Goal: Navigation & Orientation: Find specific page/section

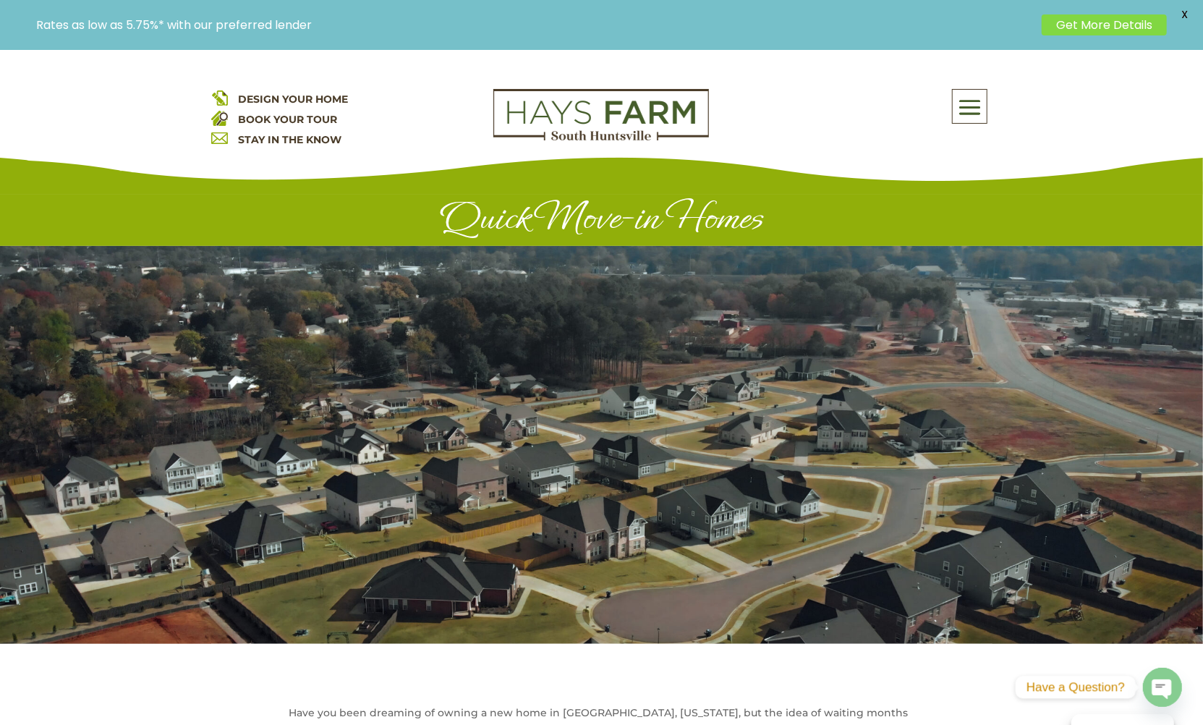
click at [81, 99] on div "DESIGN YOUR HOME BOOK YOUR TOUR STAY IN THE KNOW About Us Quick Move-in Homes A…" at bounding box center [601, 122] width 1203 height 145
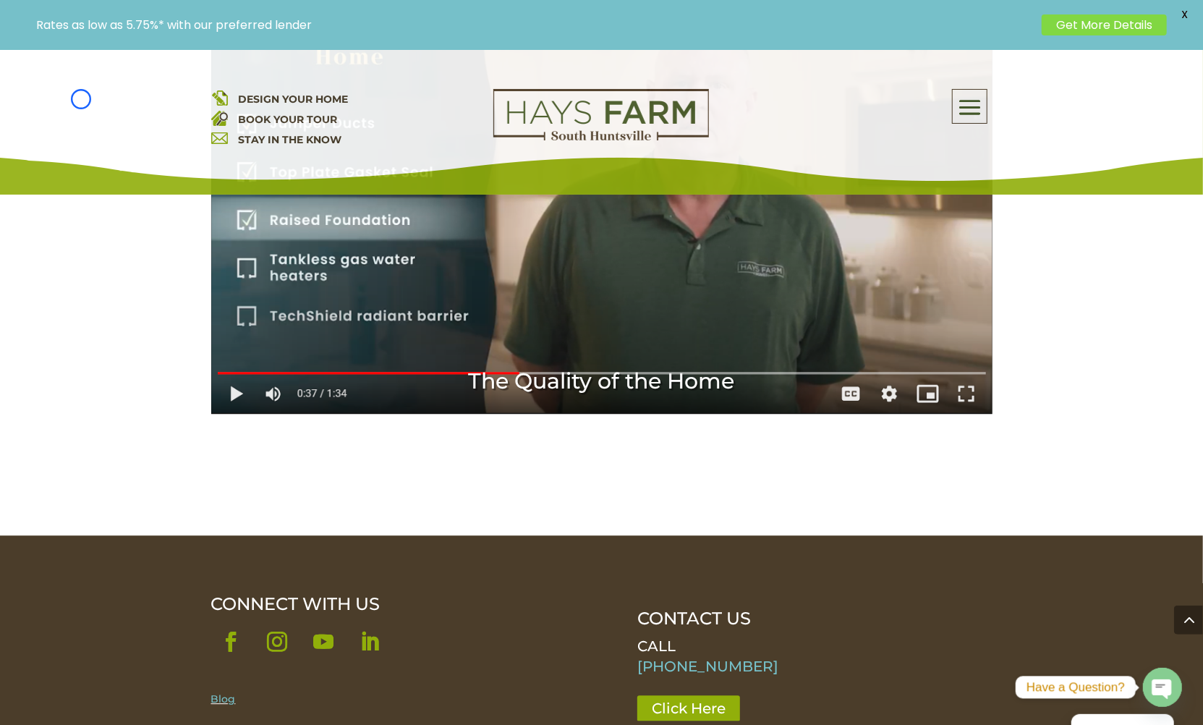
scroll to position [2456, 0]
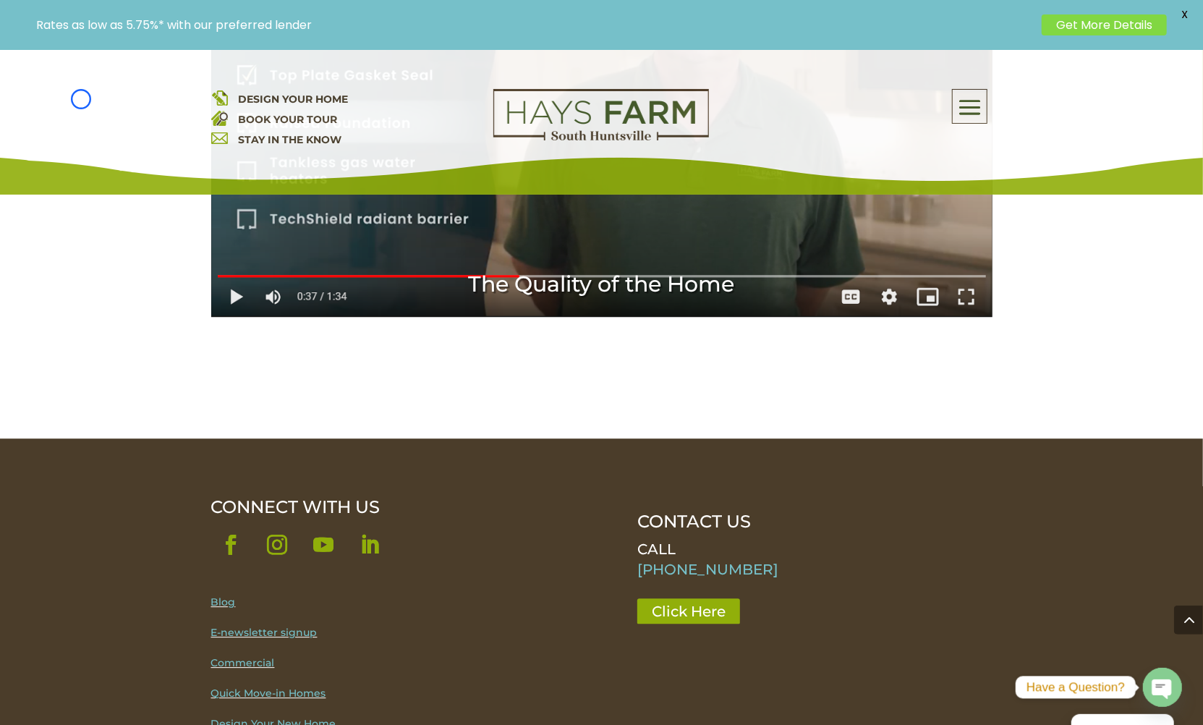
click at [81, 99] on div "DESIGN YOUR HOME BOOK YOUR TOUR STAY IN THE KNOW About Us Quick Move-in Homes A…" at bounding box center [601, 122] width 1203 height 145
click at [137, 101] on div "DESIGN YOUR HOME BOOK YOUR TOUR STAY IN THE KNOW About Us Quick Move-in Homes A…" at bounding box center [601, 122] width 1203 height 145
click at [90, 91] on div "DESIGN YOUR HOME BOOK YOUR TOUR STAY IN THE KNOW About Us Quick Move-in Homes A…" at bounding box center [601, 122] width 1203 height 145
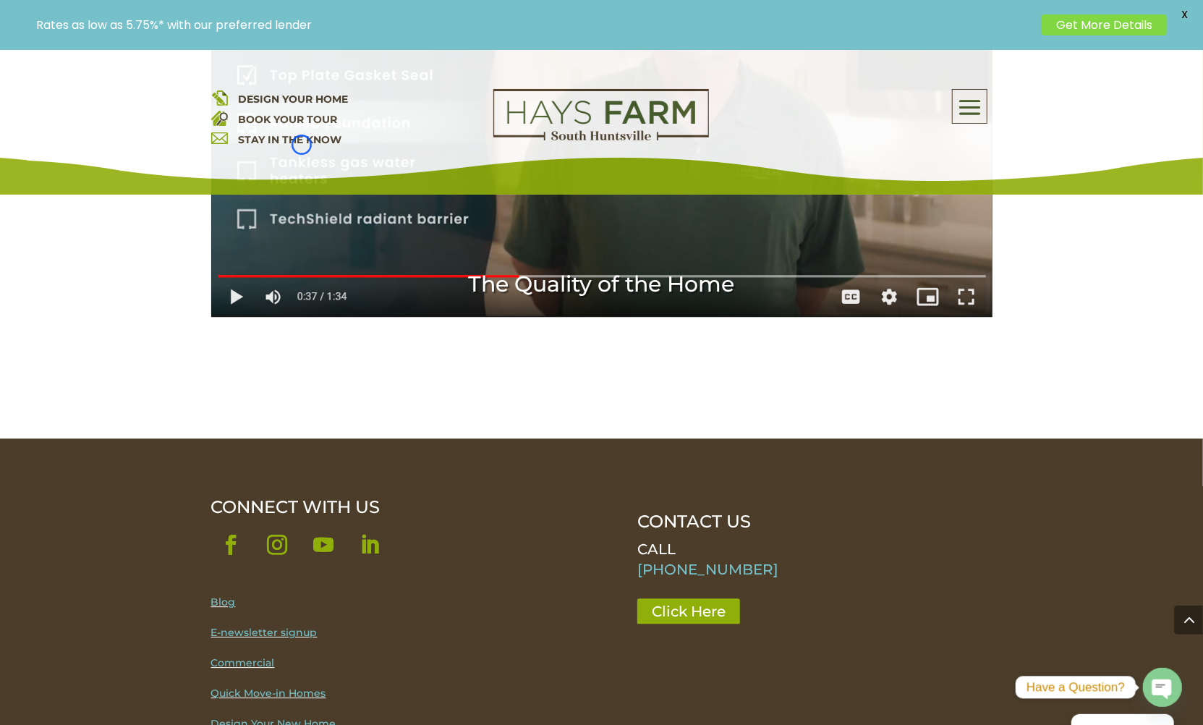
click at [302, 145] on link "STAY IN THE KNOW" at bounding box center [290, 139] width 103 height 13
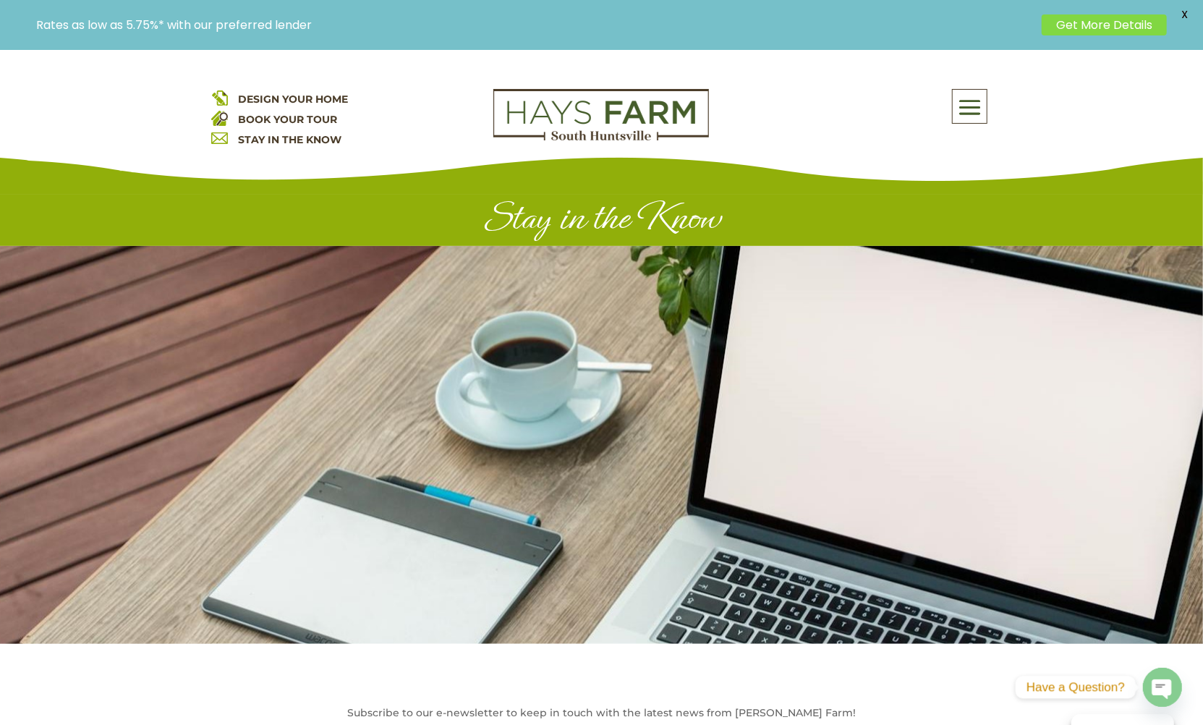
click at [123, 127] on div "DESIGN YOUR HOME BOOK YOUR TOUR STAY IN THE KNOW About Us Quick Move-in Homes A…" at bounding box center [601, 122] width 1203 height 145
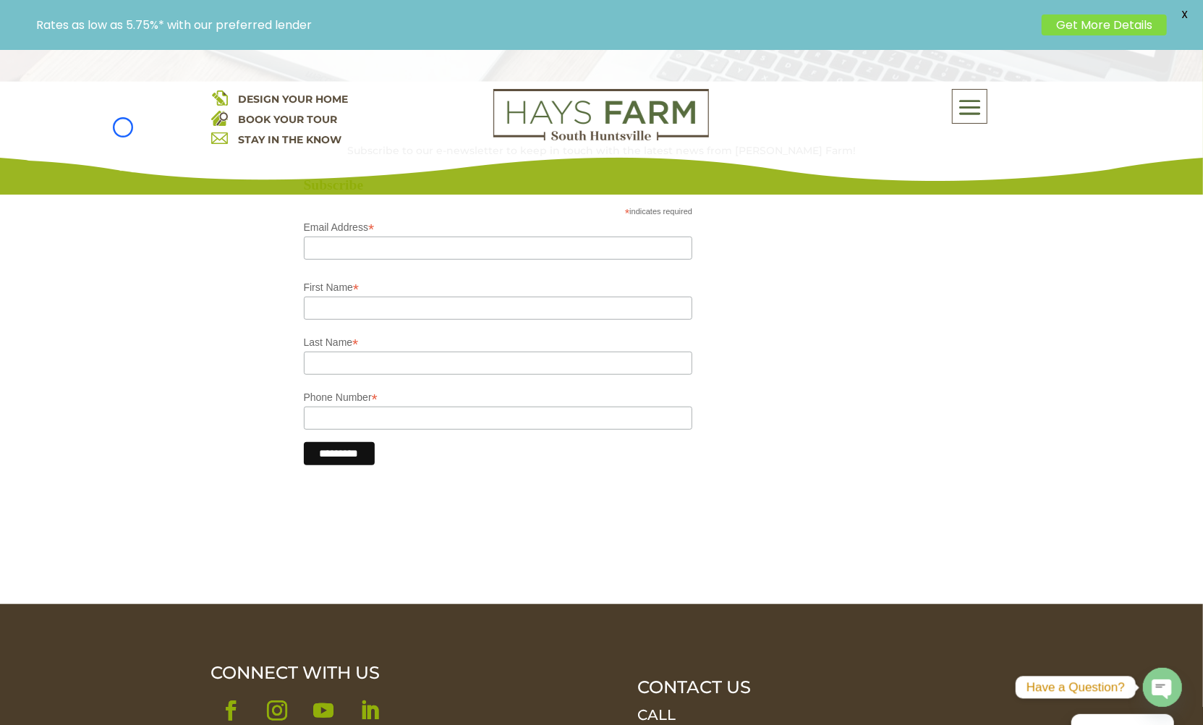
scroll to position [703, 0]
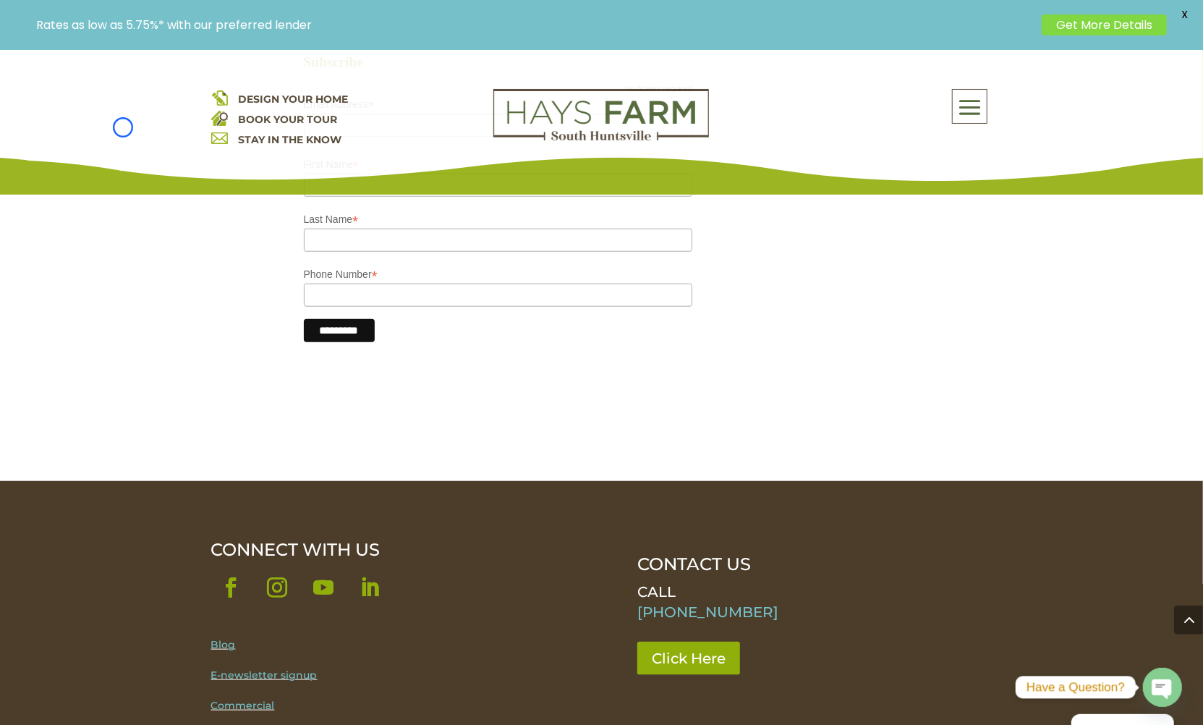
click at [123, 127] on div "DESIGN YOUR HOME BOOK YOUR TOUR STAY IN THE KNOW About Us Quick Move-in Homes A…" at bounding box center [601, 122] width 1203 height 145
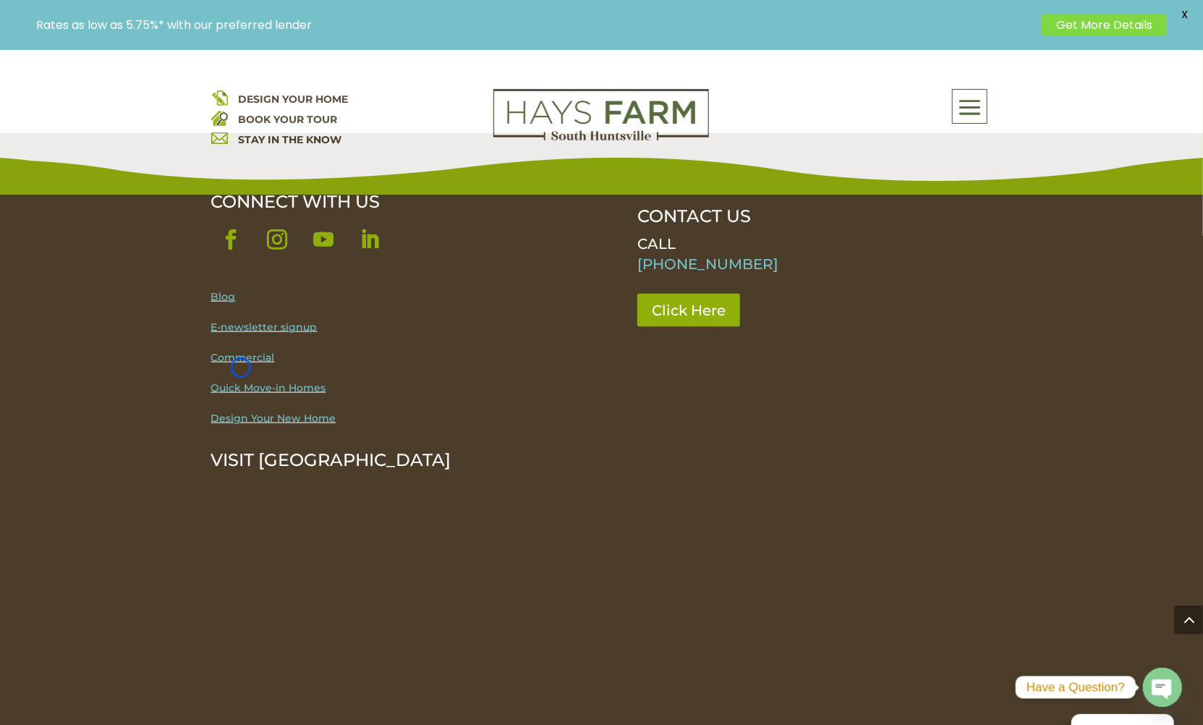
click at [241, 364] on link "Commercial" at bounding box center [243, 357] width 64 height 13
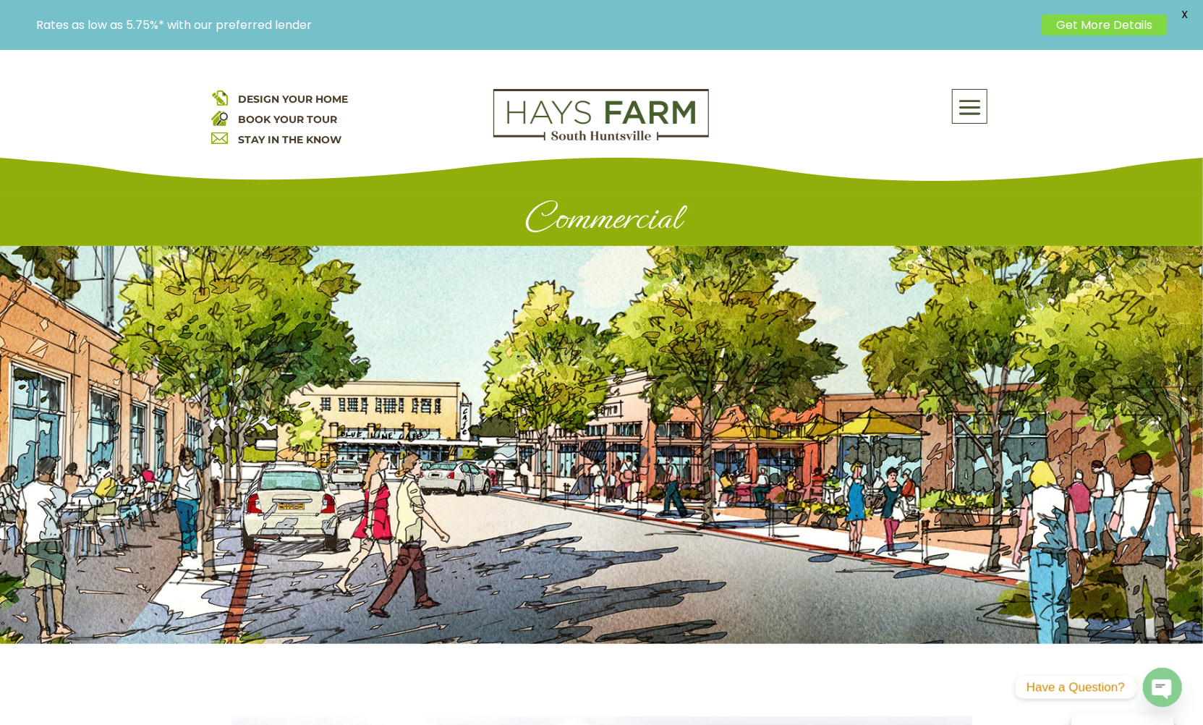
click at [107, 72] on div "DESIGN YOUR HOME BOOK YOUR TOUR STAY IN THE KNOW About Us Quick Move-in Homes A…" at bounding box center [601, 122] width 1203 height 145
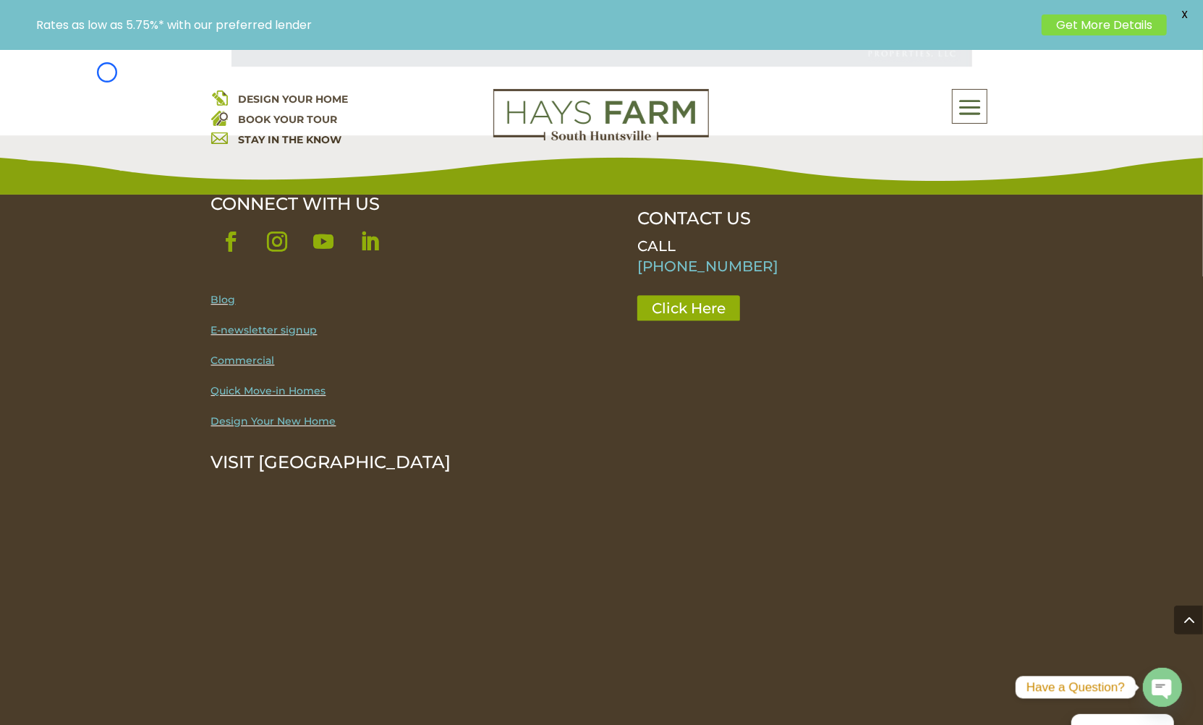
scroll to position [2711, 0]
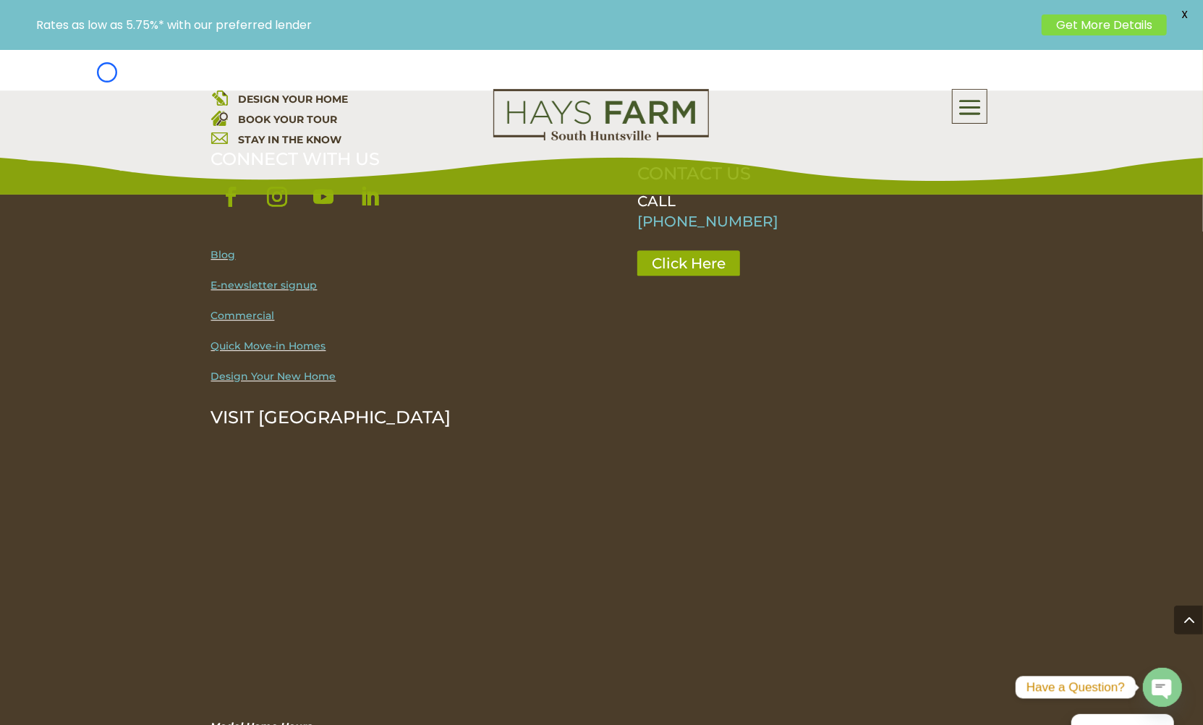
click at [107, 72] on div "DESIGN YOUR HOME BOOK YOUR TOUR STAY IN THE KNOW About Us Quick Move-in Homes A…" at bounding box center [601, 122] width 1203 height 145
click at [243, 94] on span "DESIGN YOUR HOME" at bounding box center [294, 99] width 110 height 13
